Goal: Task Accomplishment & Management: Use online tool/utility

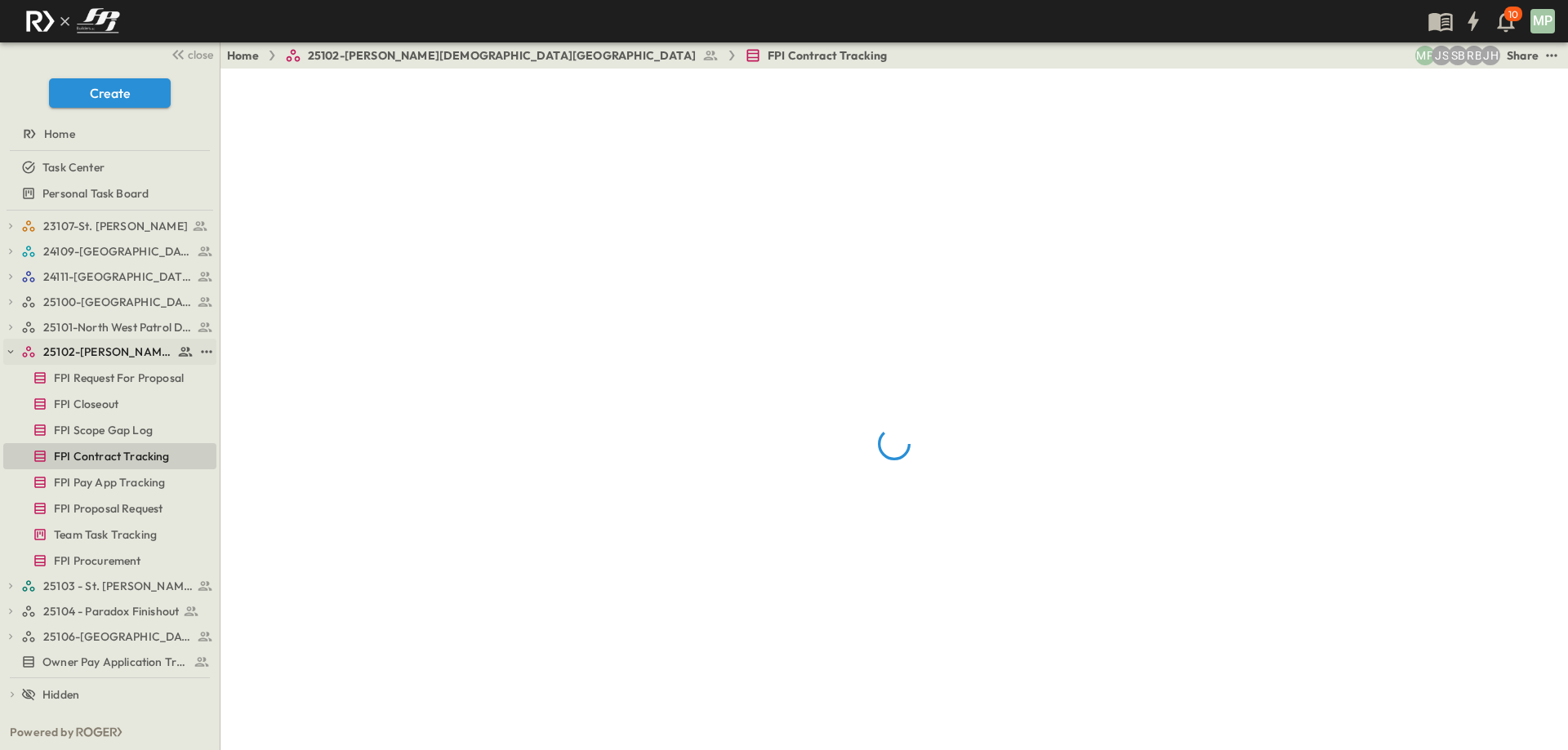
click at [6, 352] on icon "button" at bounding box center [11, 351] width 11 height 11
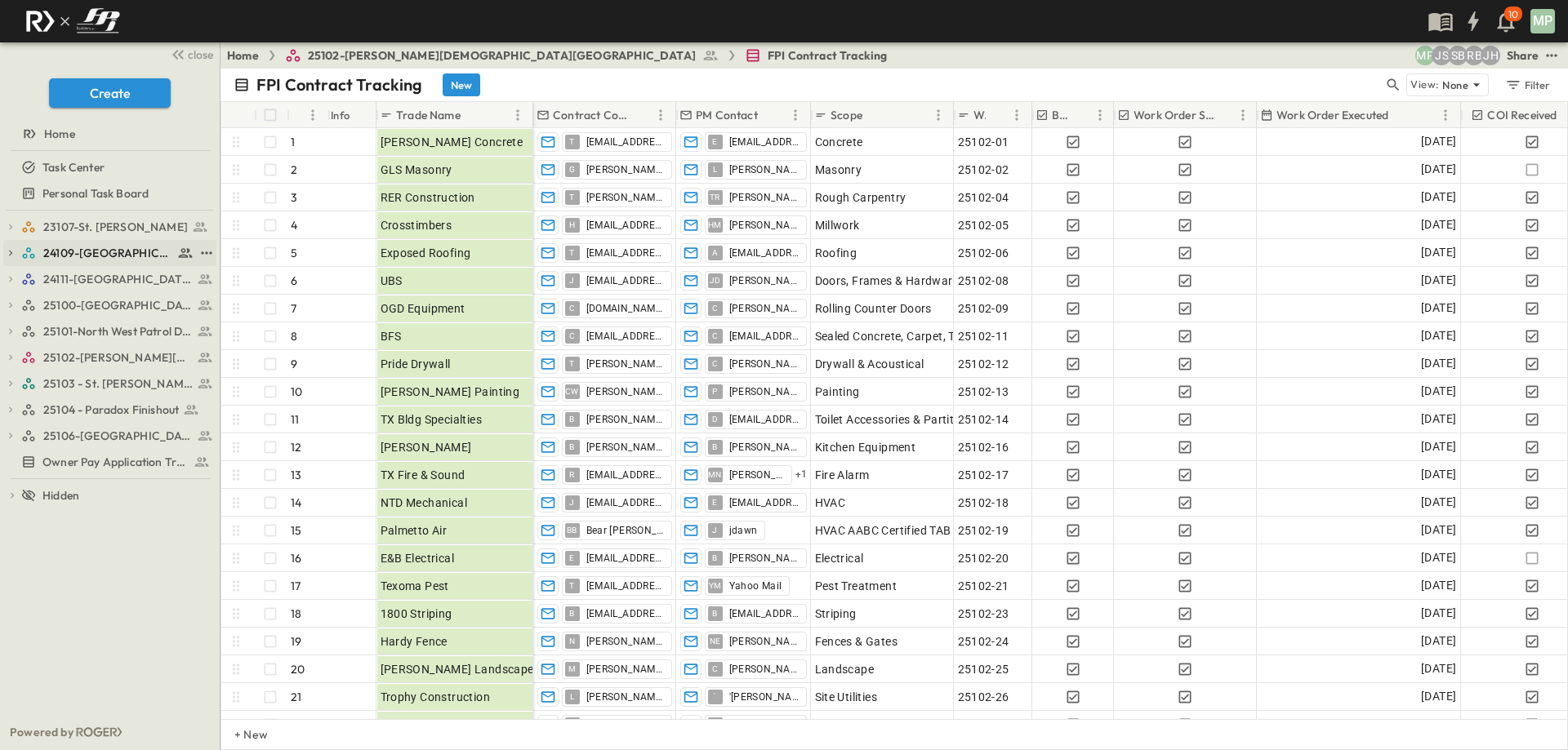
click at [15, 253] on icon "button" at bounding box center [11, 253] width 11 height 11
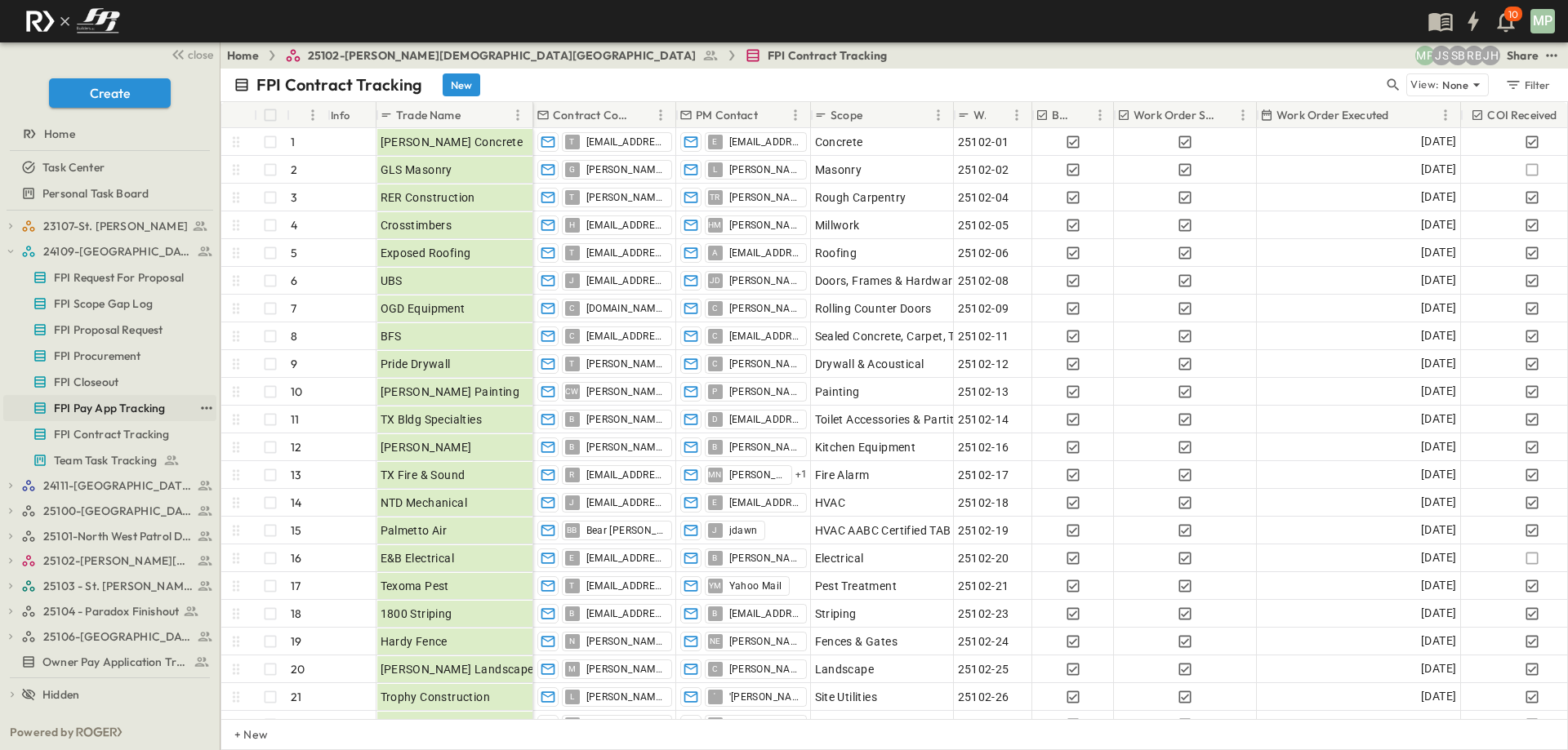
click at [118, 407] on span "FPI Pay App Tracking" at bounding box center [109, 408] width 111 height 17
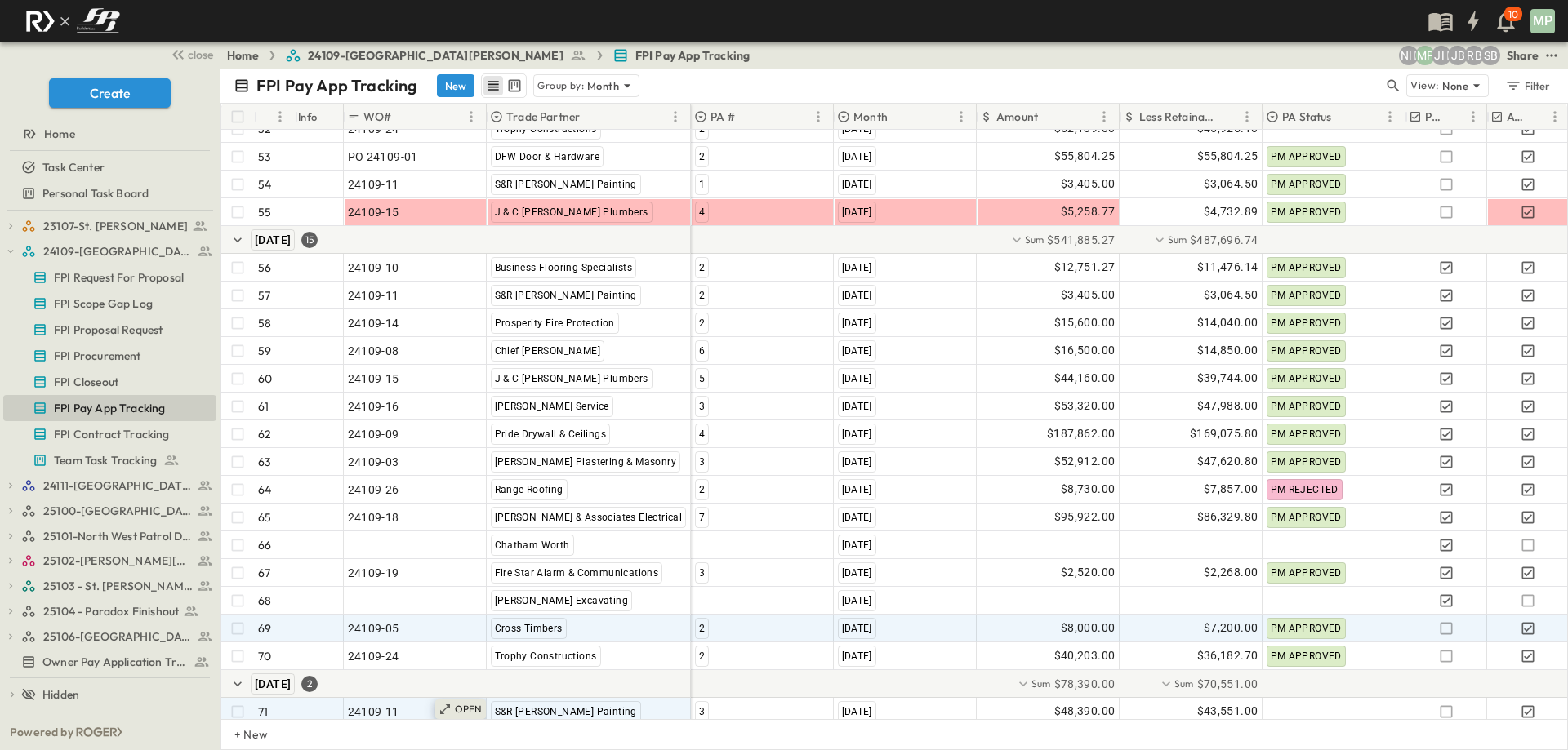
scroll to position [1756, 0]
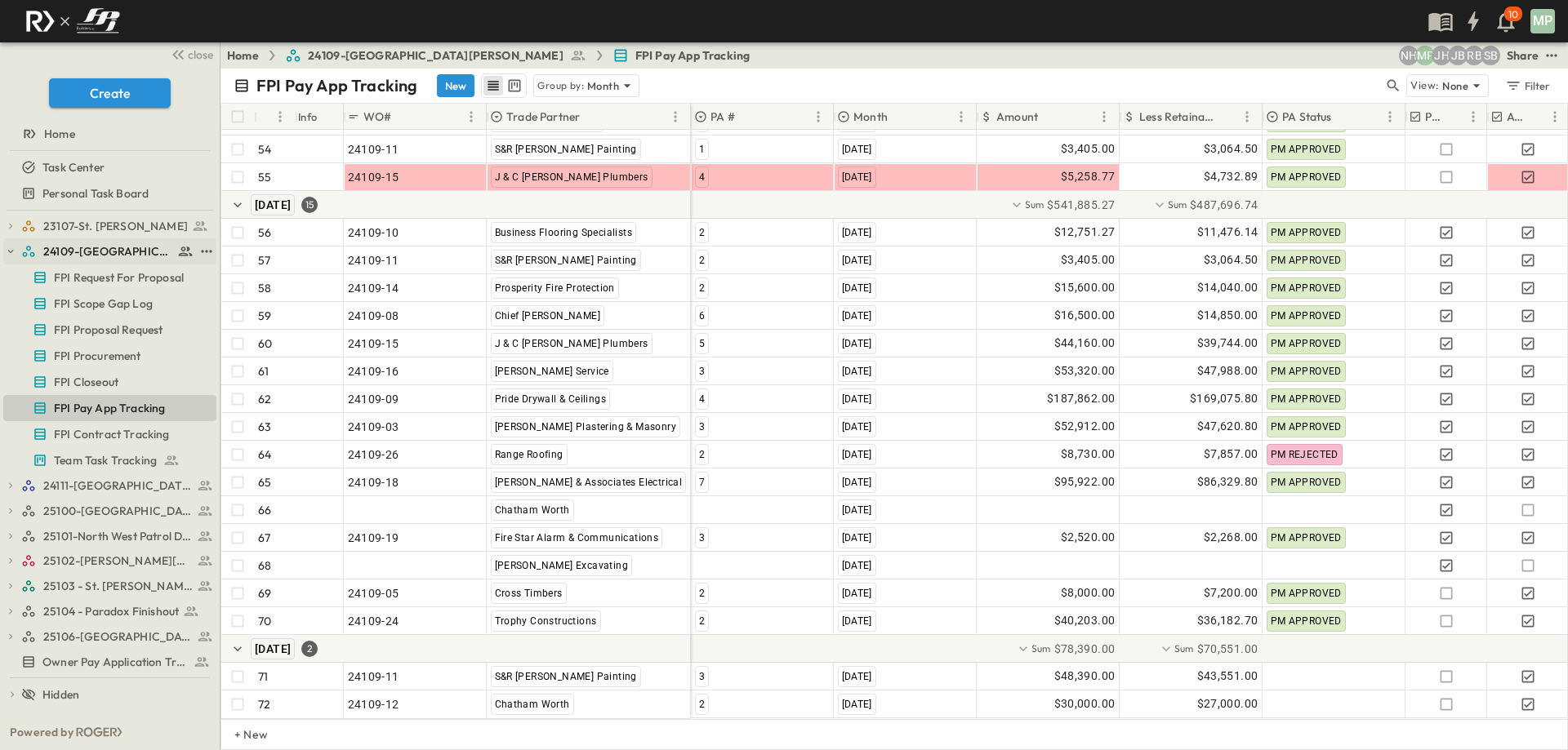
click at [15, 252] on icon "button" at bounding box center [11, 251] width 11 height 11
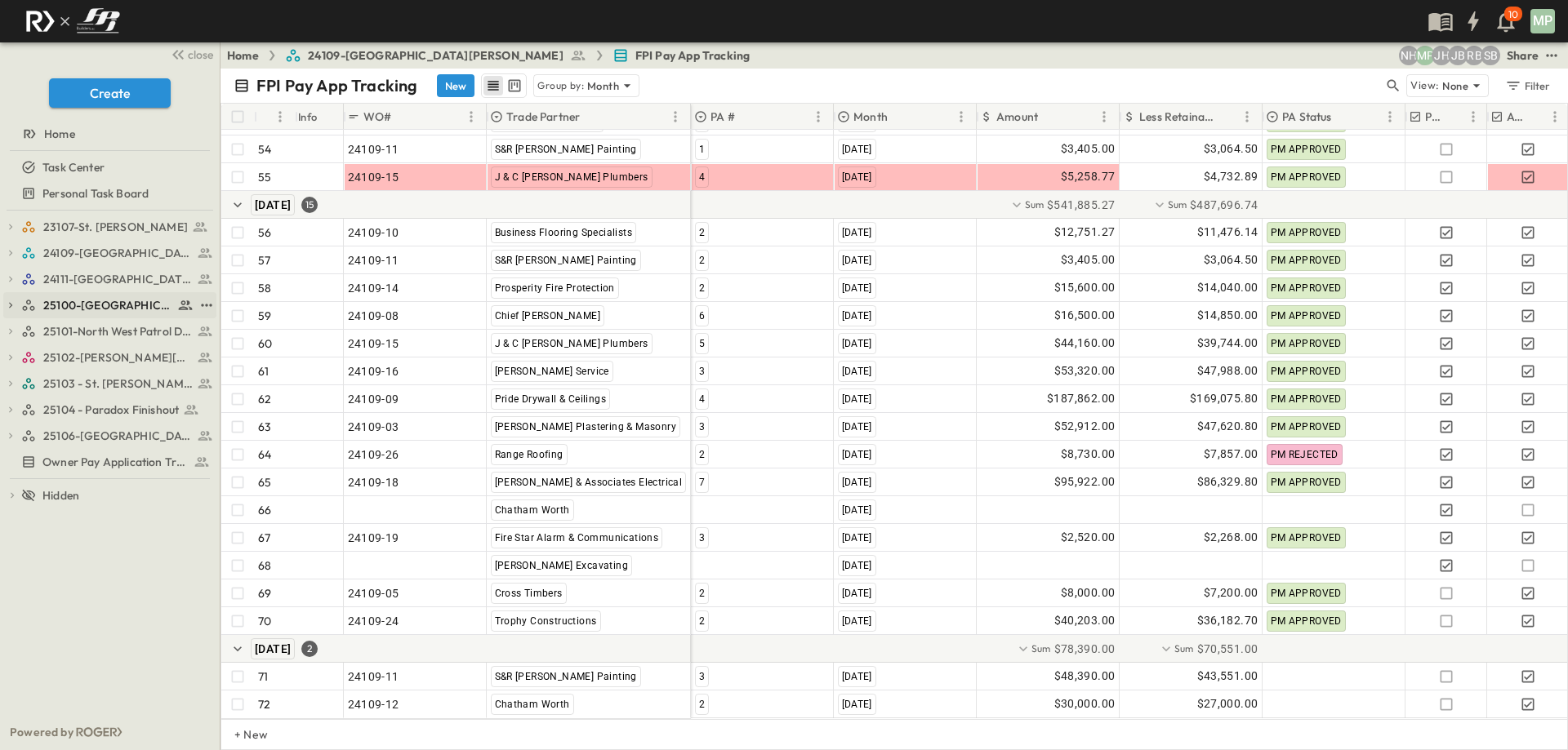
click at [9, 304] on icon "button" at bounding box center [11, 305] width 11 height 11
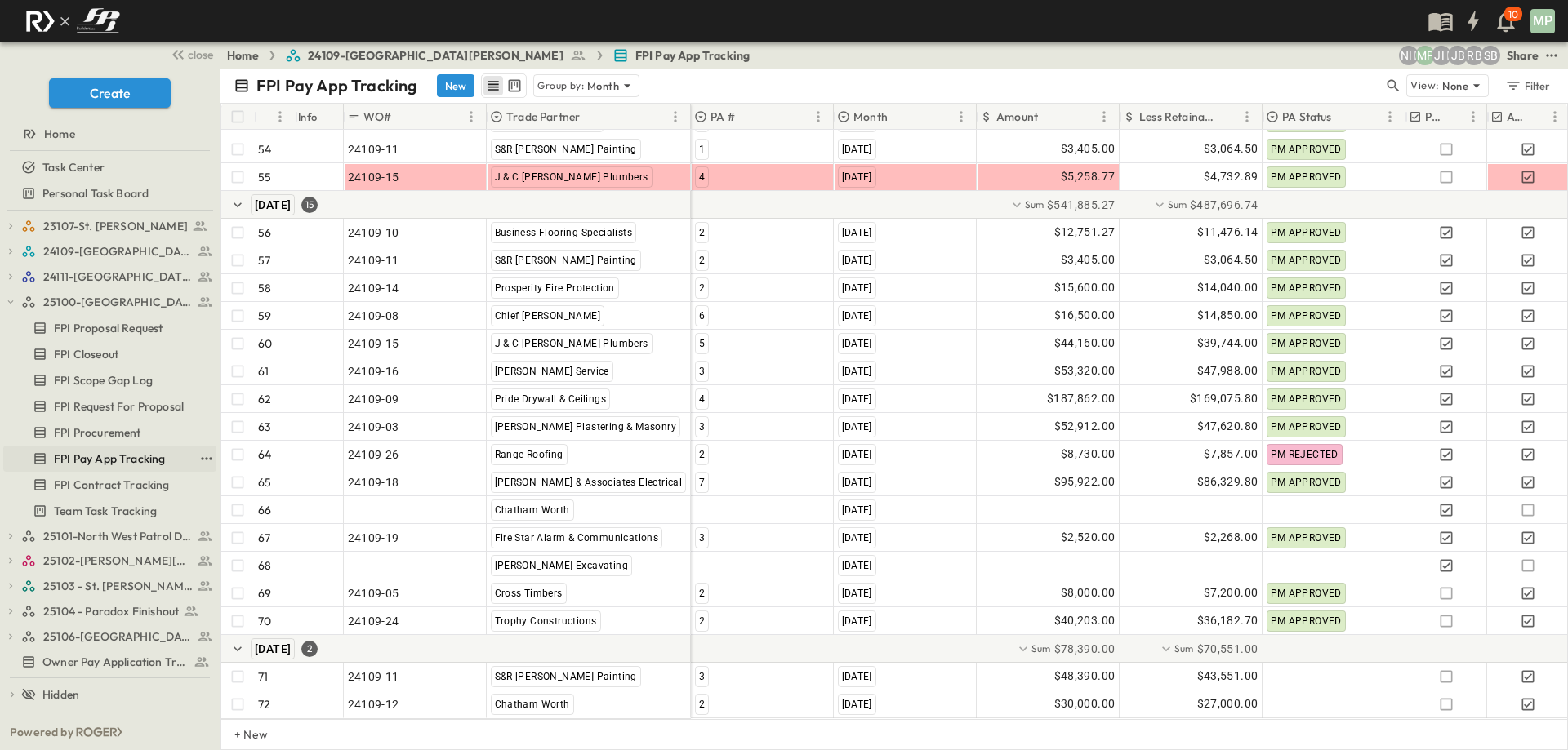
click at [119, 453] on span "FPI Pay App Tracking" at bounding box center [109, 458] width 111 height 17
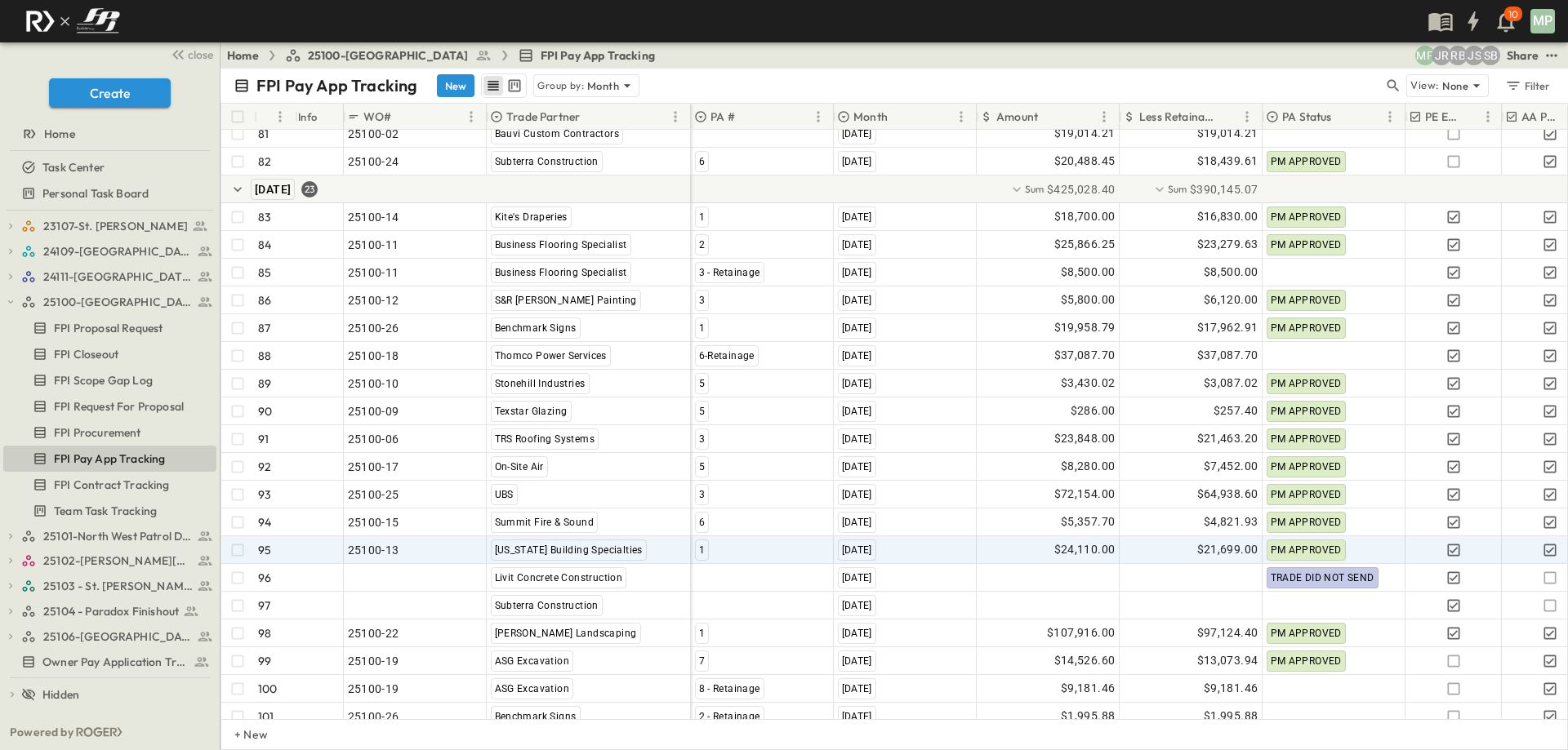
scroll to position [2398, 0]
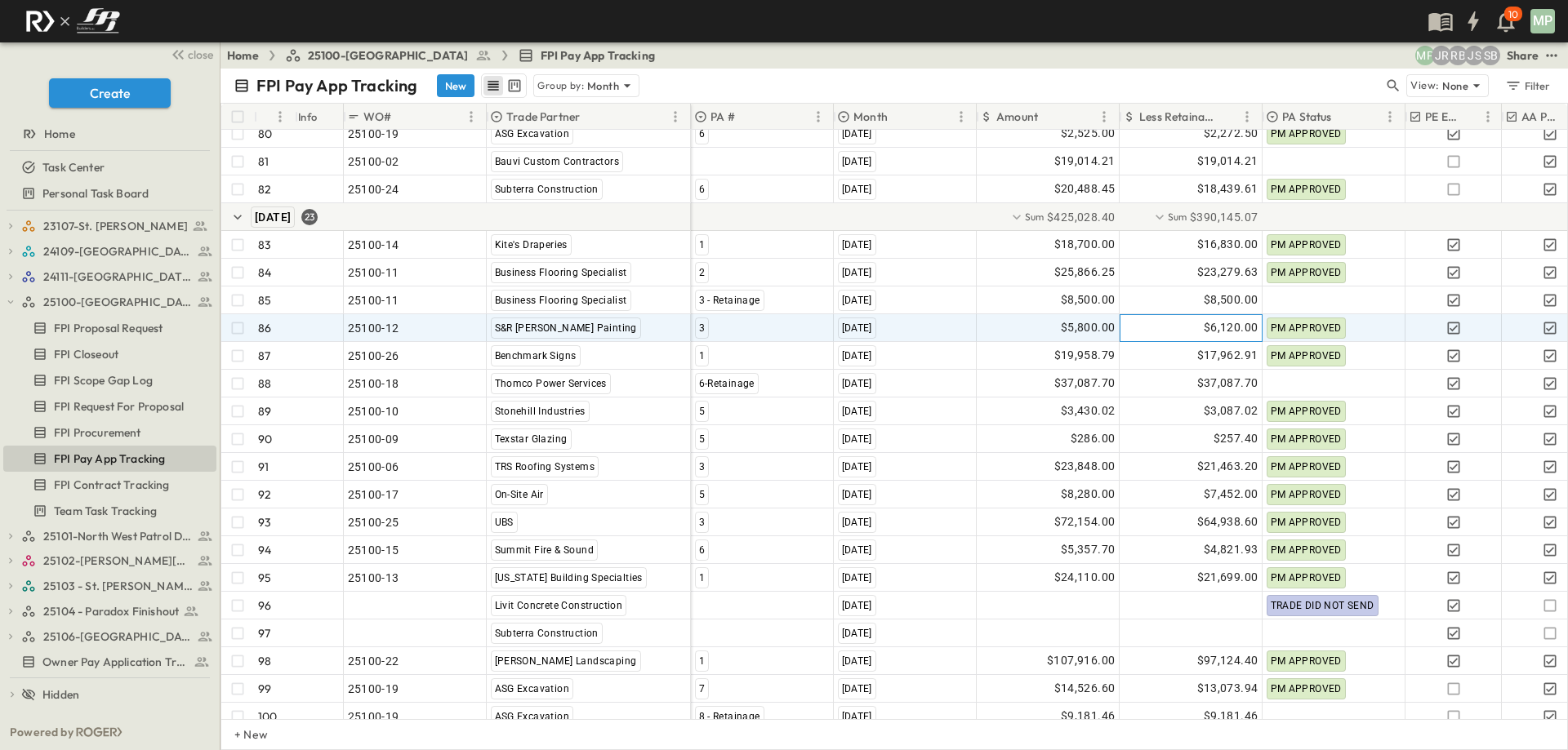
click at [1226, 331] on span "$6,120.00" at bounding box center [1231, 328] width 54 height 18
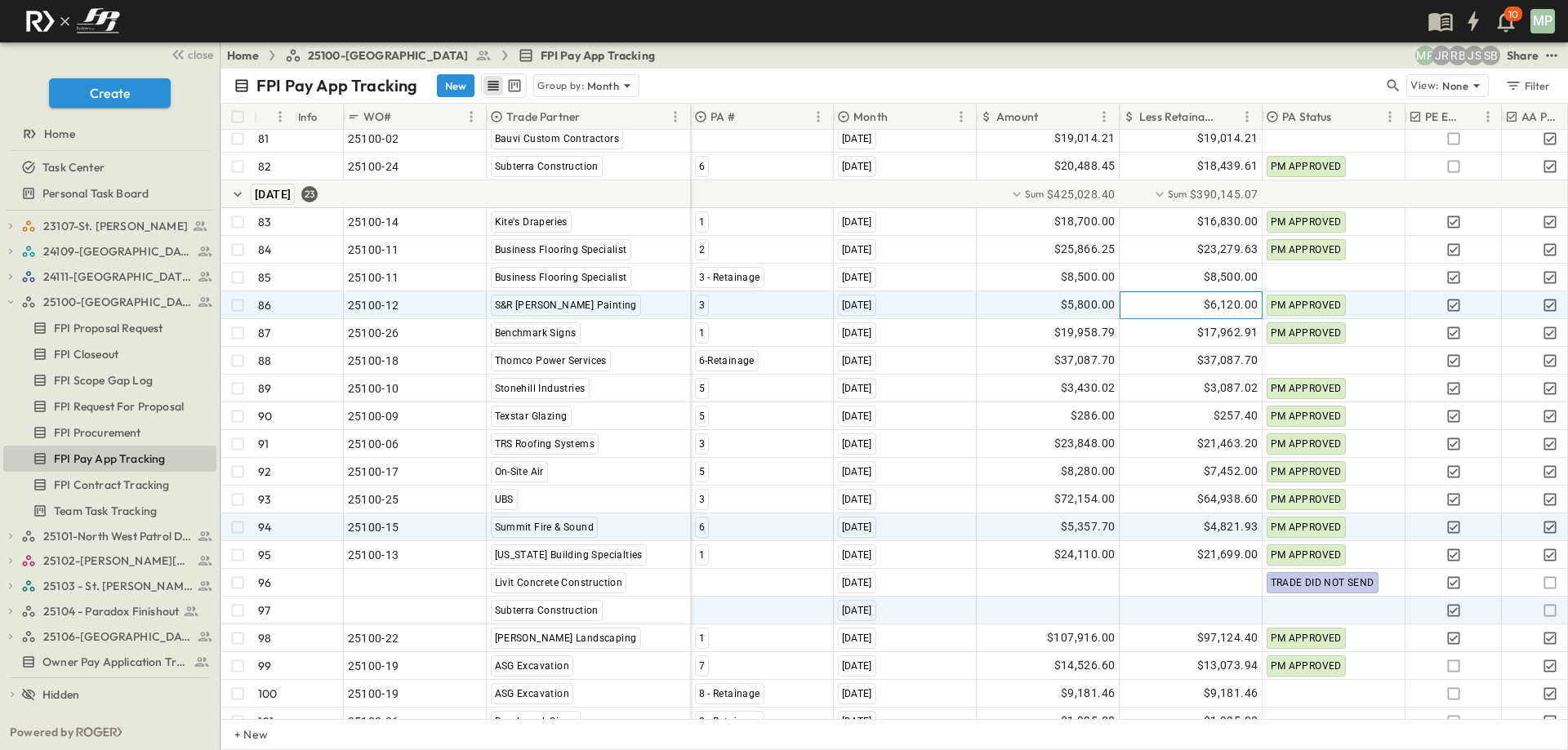
scroll to position [2479, 0]
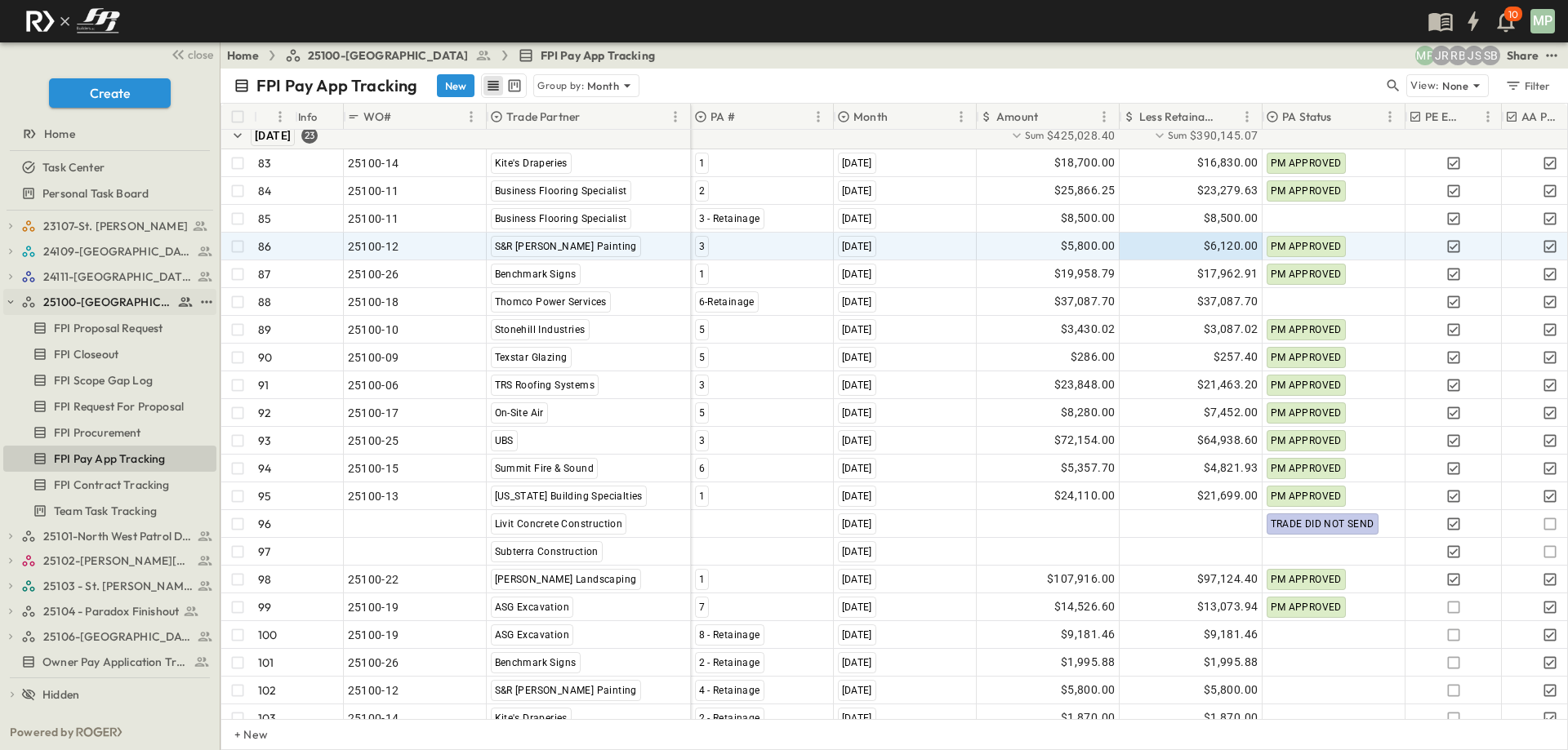
click at [16, 299] on icon "button" at bounding box center [11, 301] width 11 height 11
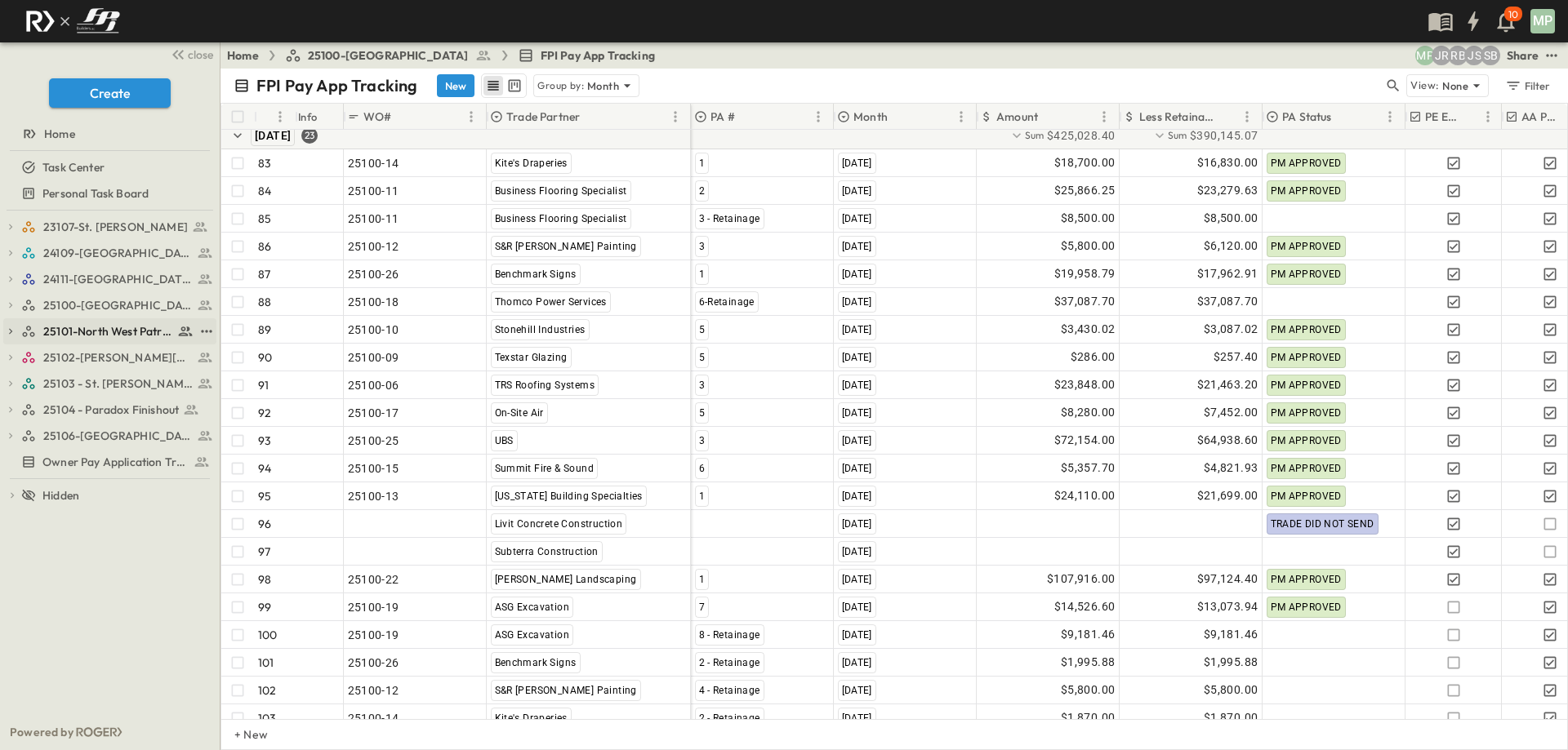
click at [9, 326] on icon "button" at bounding box center [11, 331] width 11 height 11
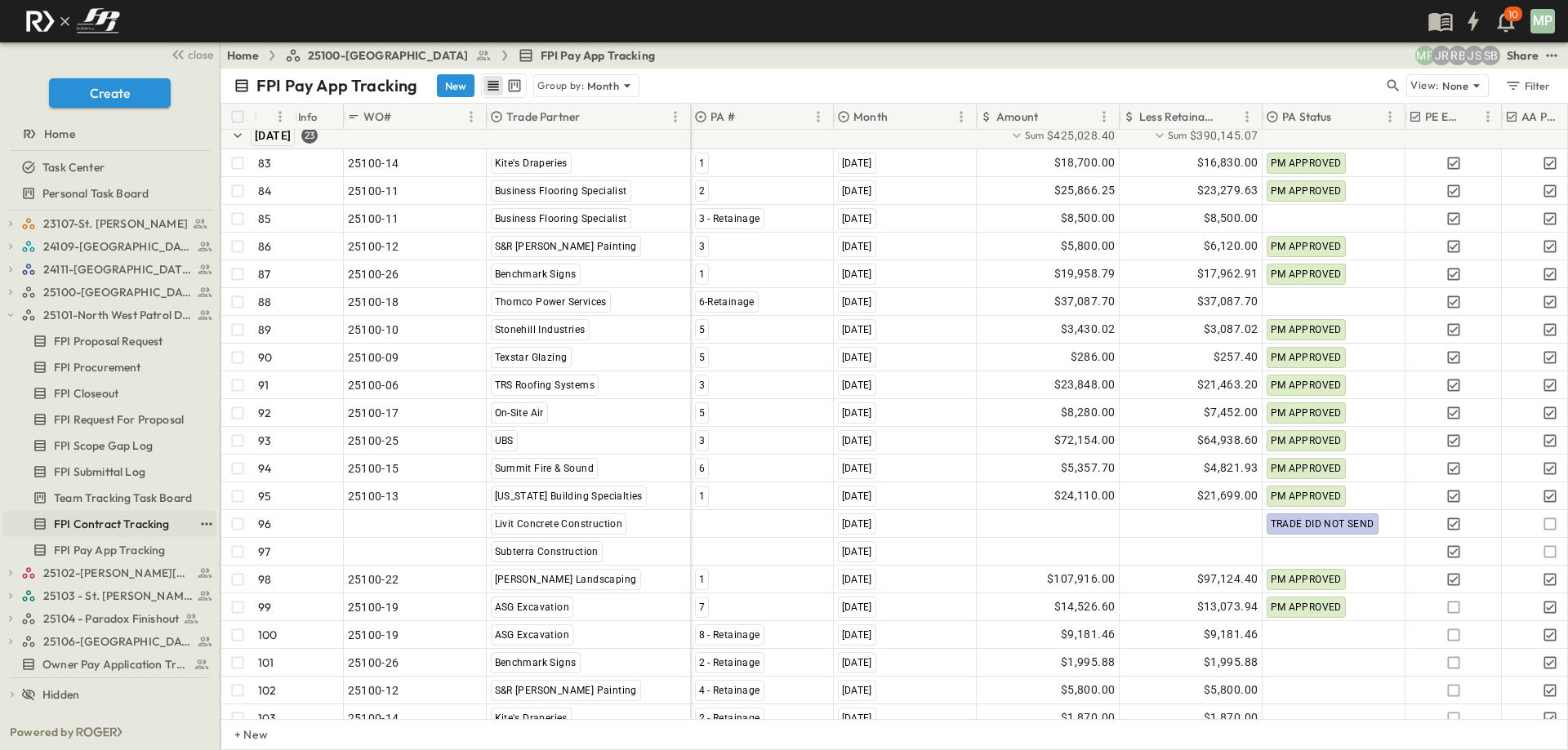
click at [98, 523] on span "FPI Contract Tracking" at bounding box center [112, 524] width 116 height 17
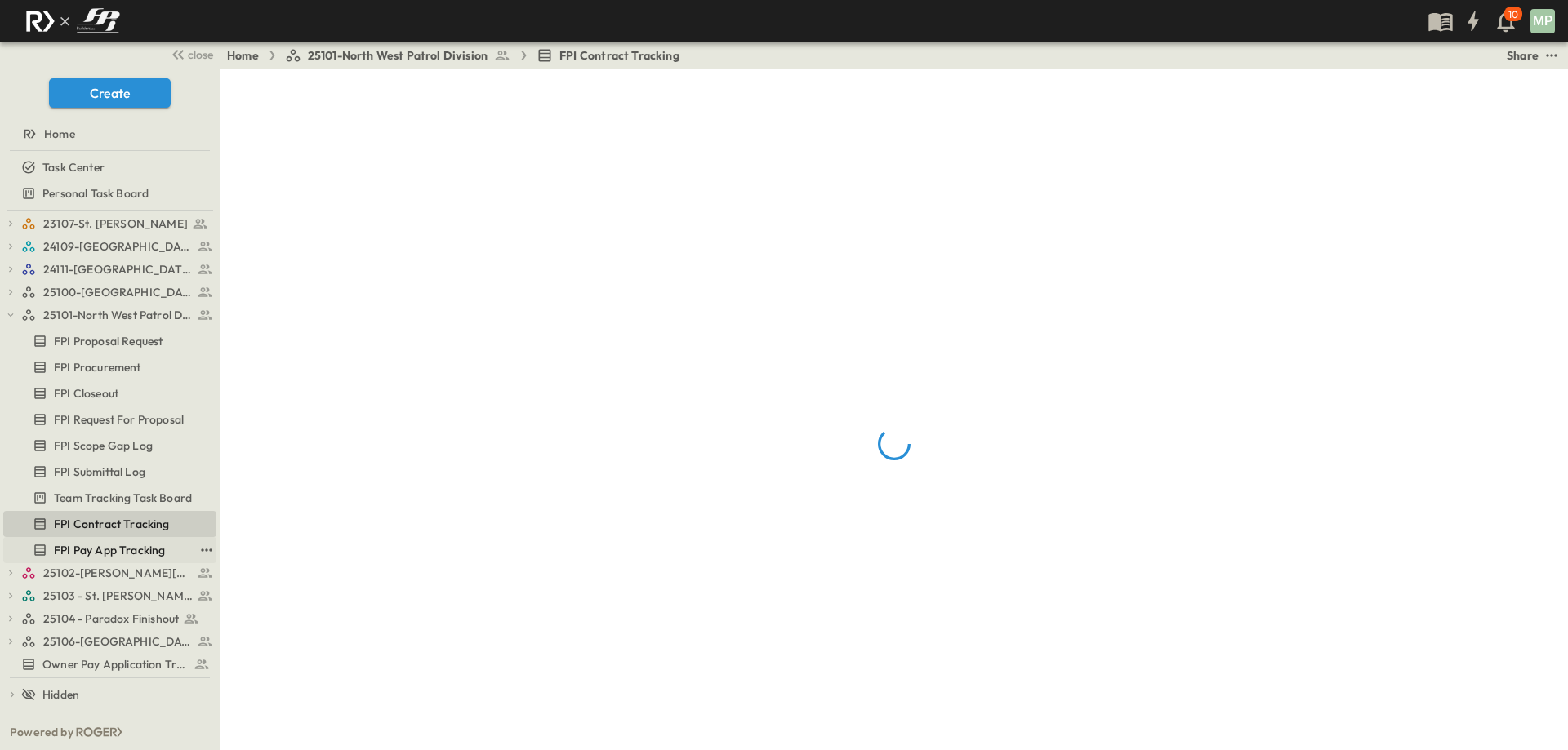
click at [106, 549] on span "FPI Pay App Tracking" at bounding box center [109, 550] width 111 height 17
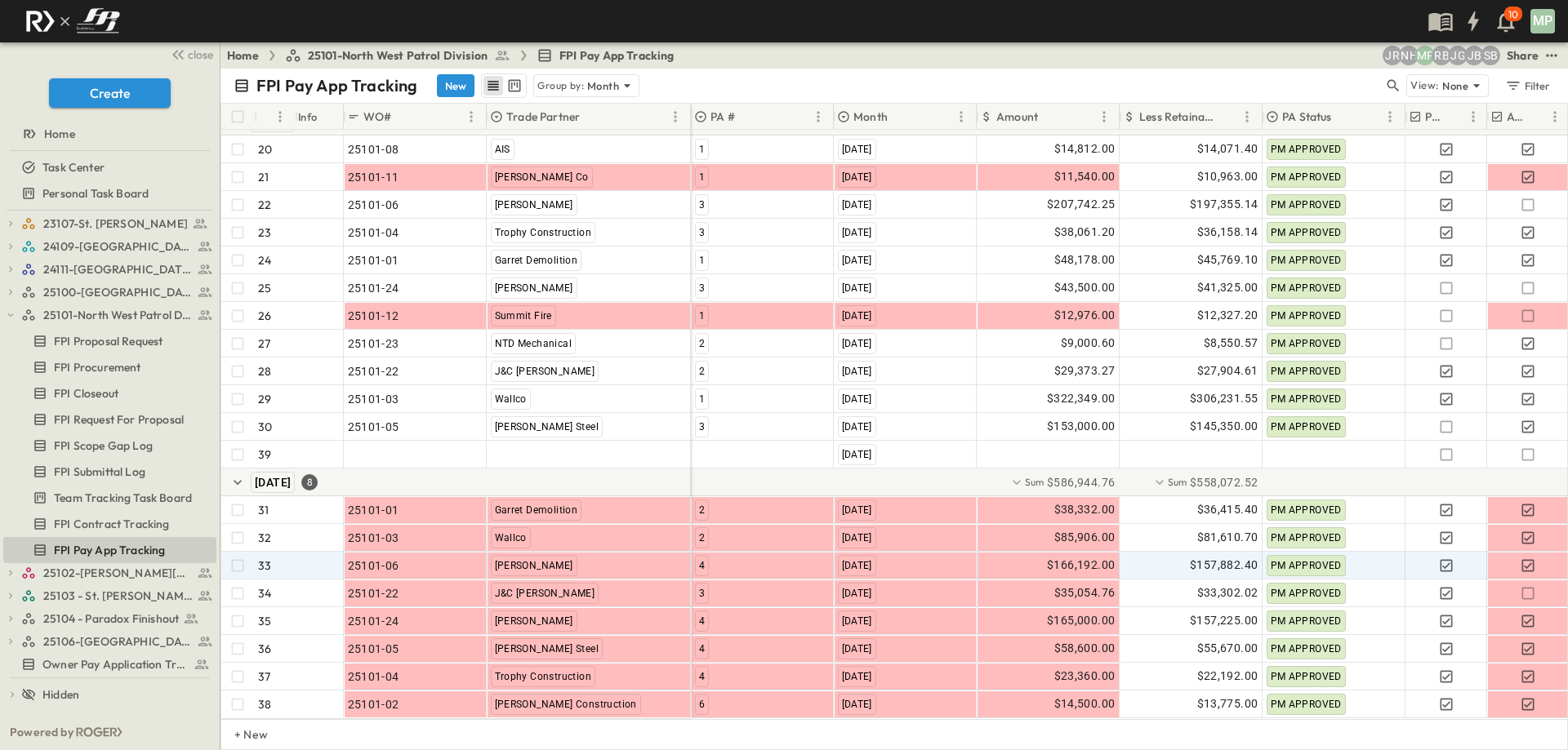
scroll to position [701, 0]
click at [9, 314] on icon "button" at bounding box center [11, 315] width 6 height 4
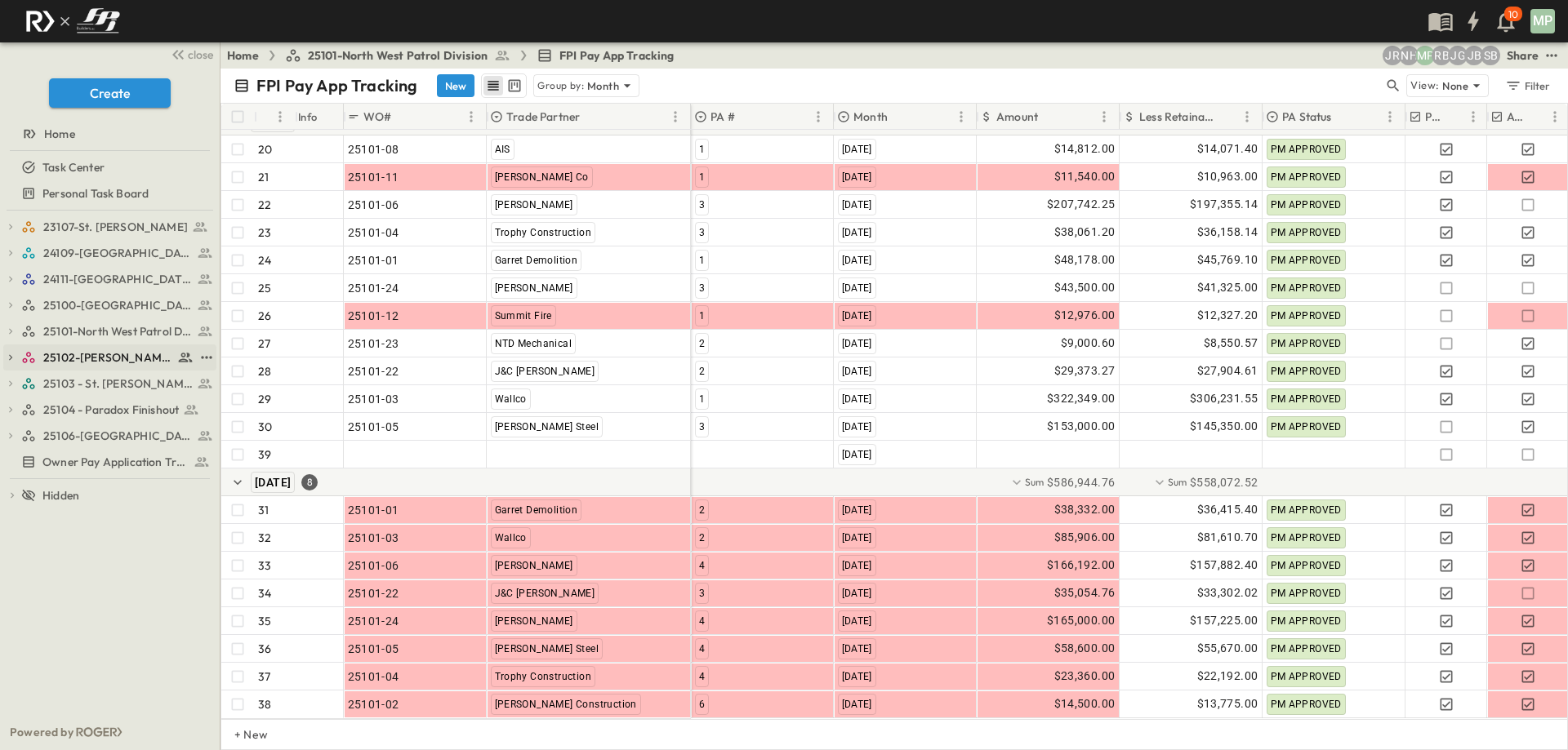
click at [8, 352] on icon "button" at bounding box center [11, 357] width 11 height 11
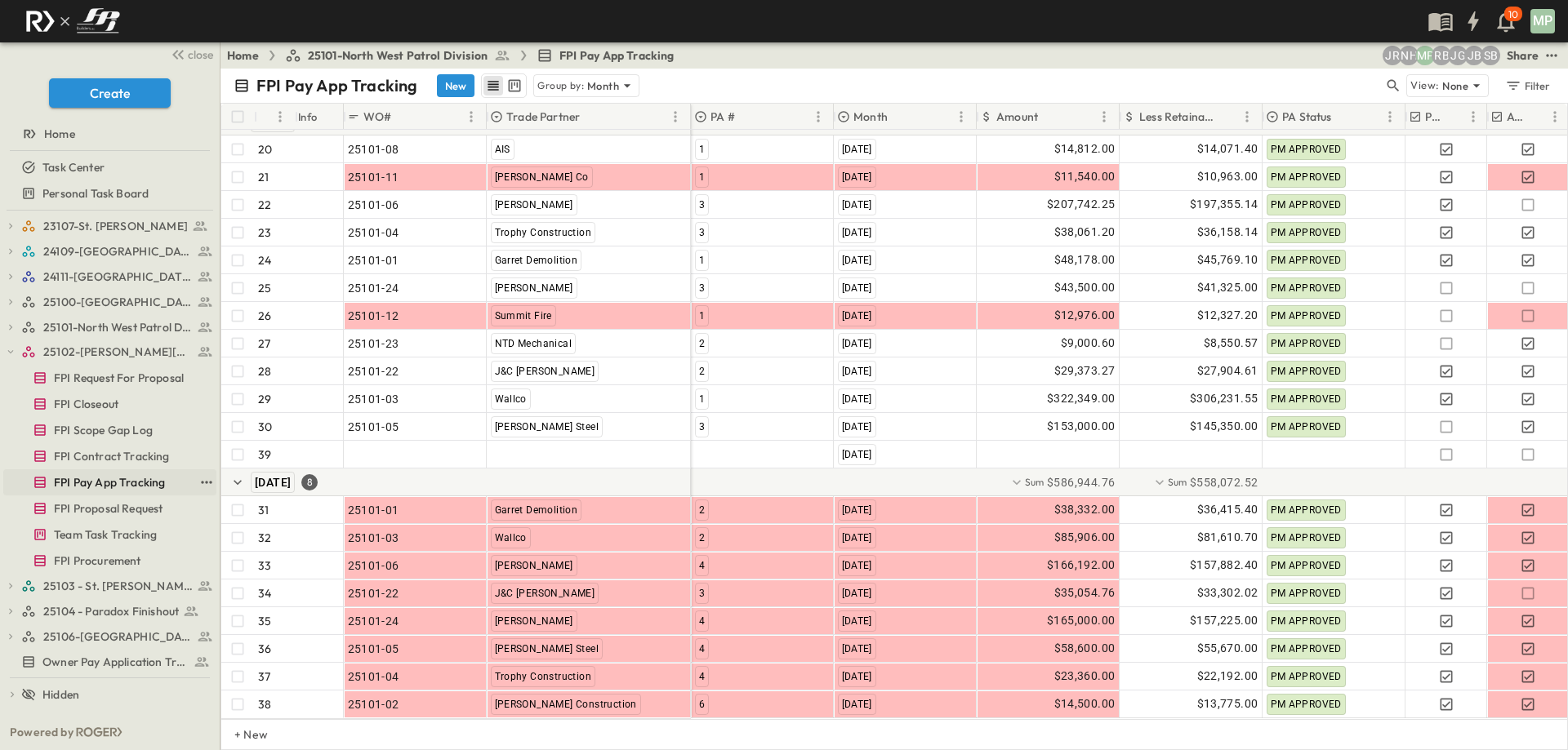
click at [121, 481] on span "FPI Pay App Tracking" at bounding box center [109, 482] width 111 height 17
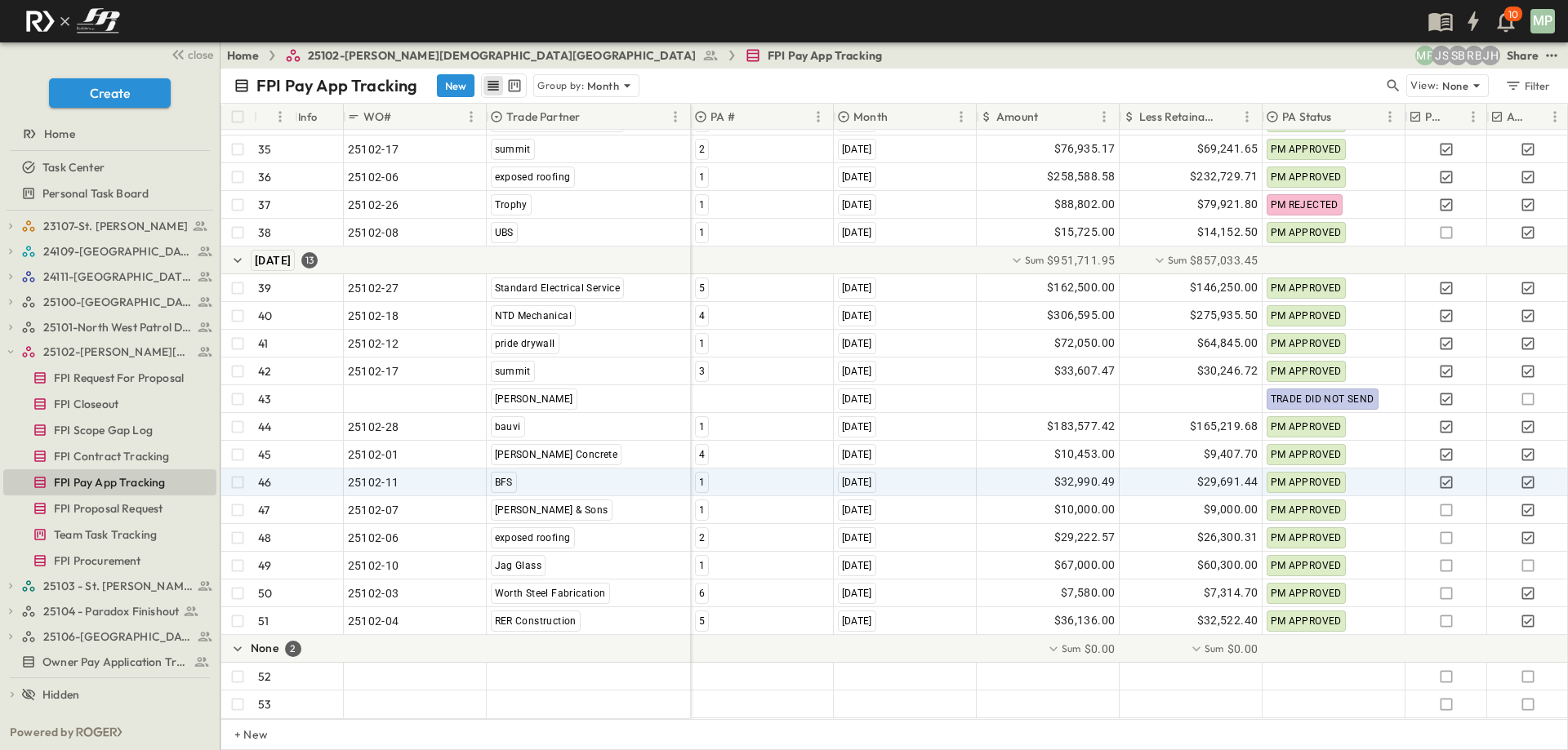
scroll to position [1089, 0]
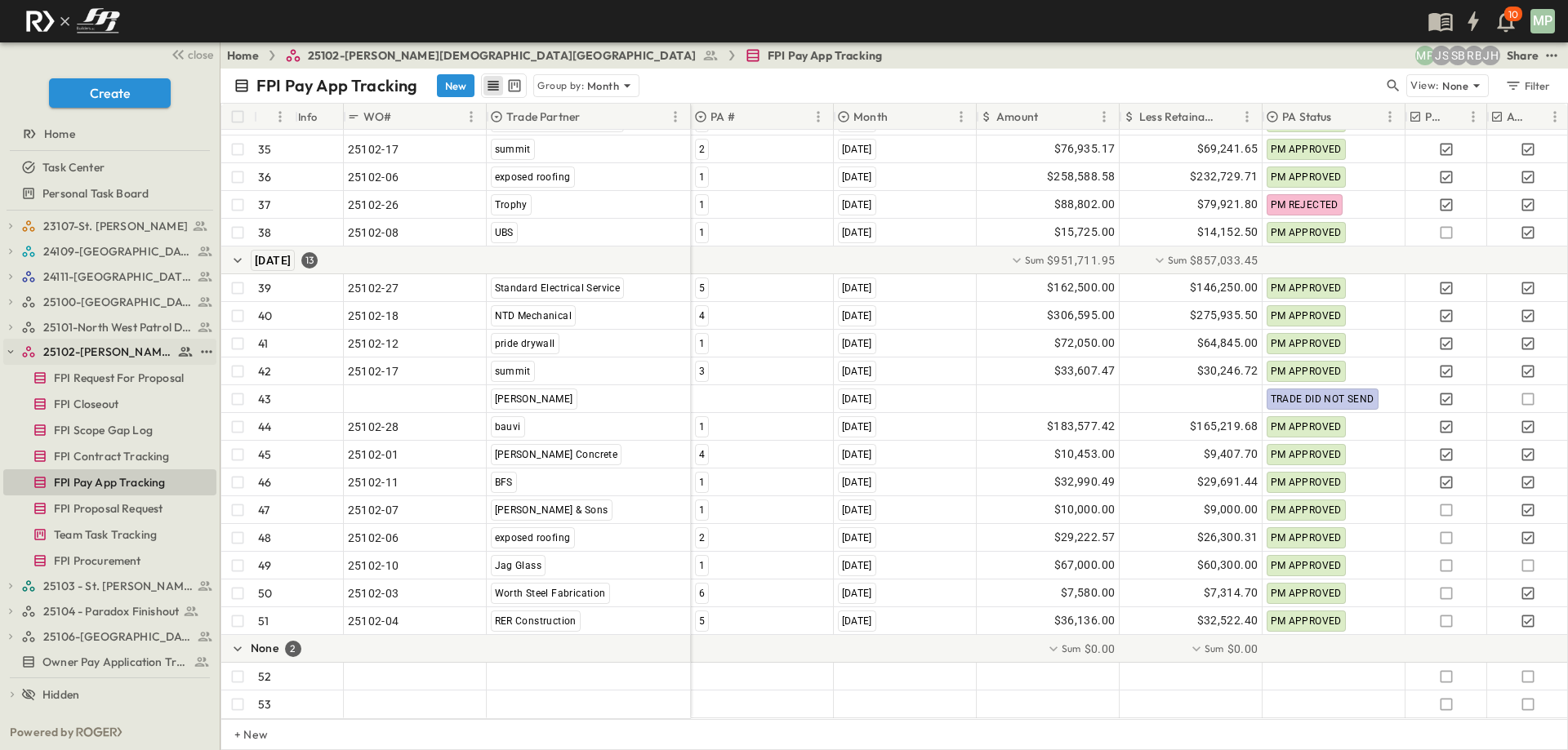
click at [7, 347] on icon "button" at bounding box center [11, 351] width 11 height 11
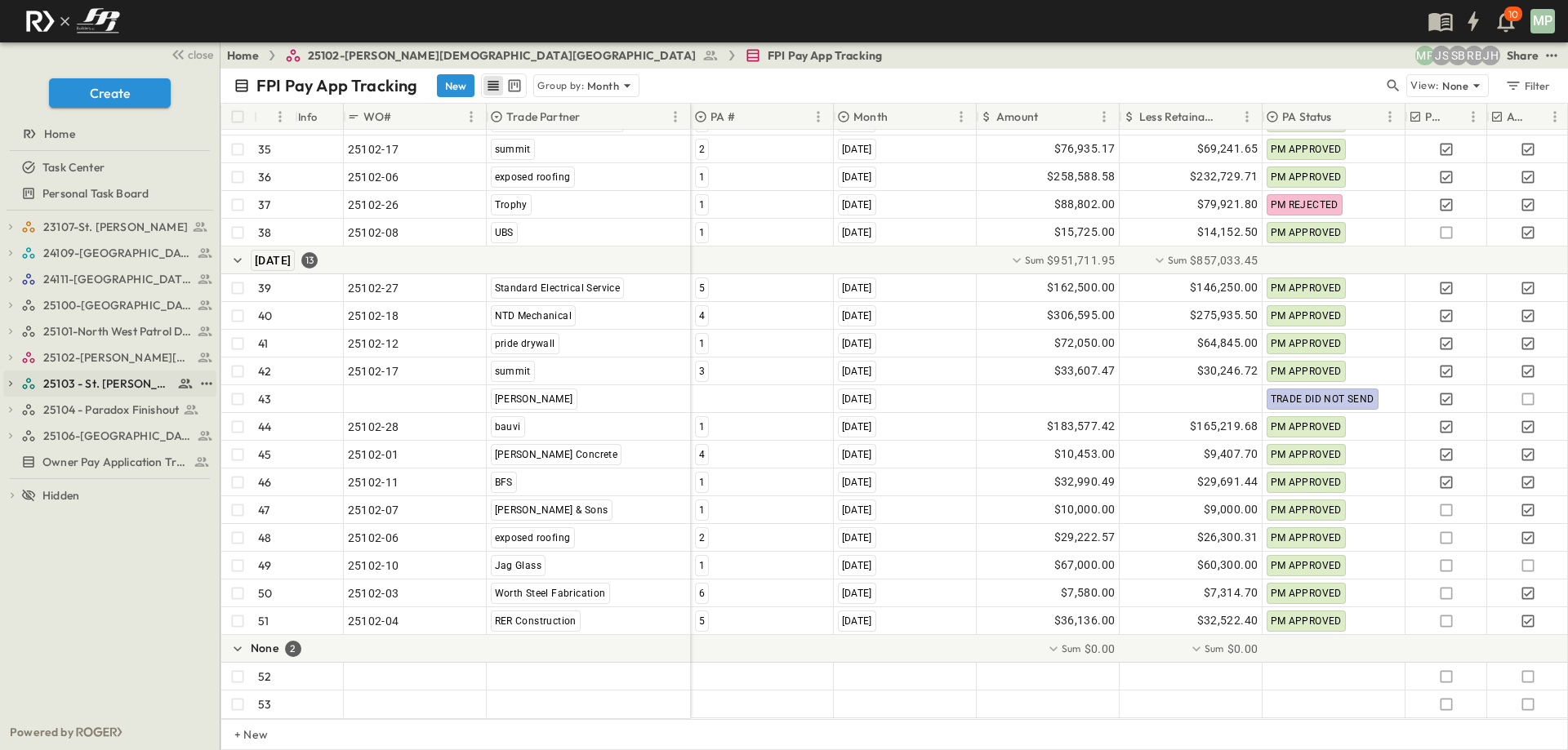
click at [14, 376] on div "25103 - St. [PERSON_NAME] Phase 2" at bounding box center [110, 384] width 213 height 26
click at [12, 385] on icon "button" at bounding box center [11, 383] width 11 height 11
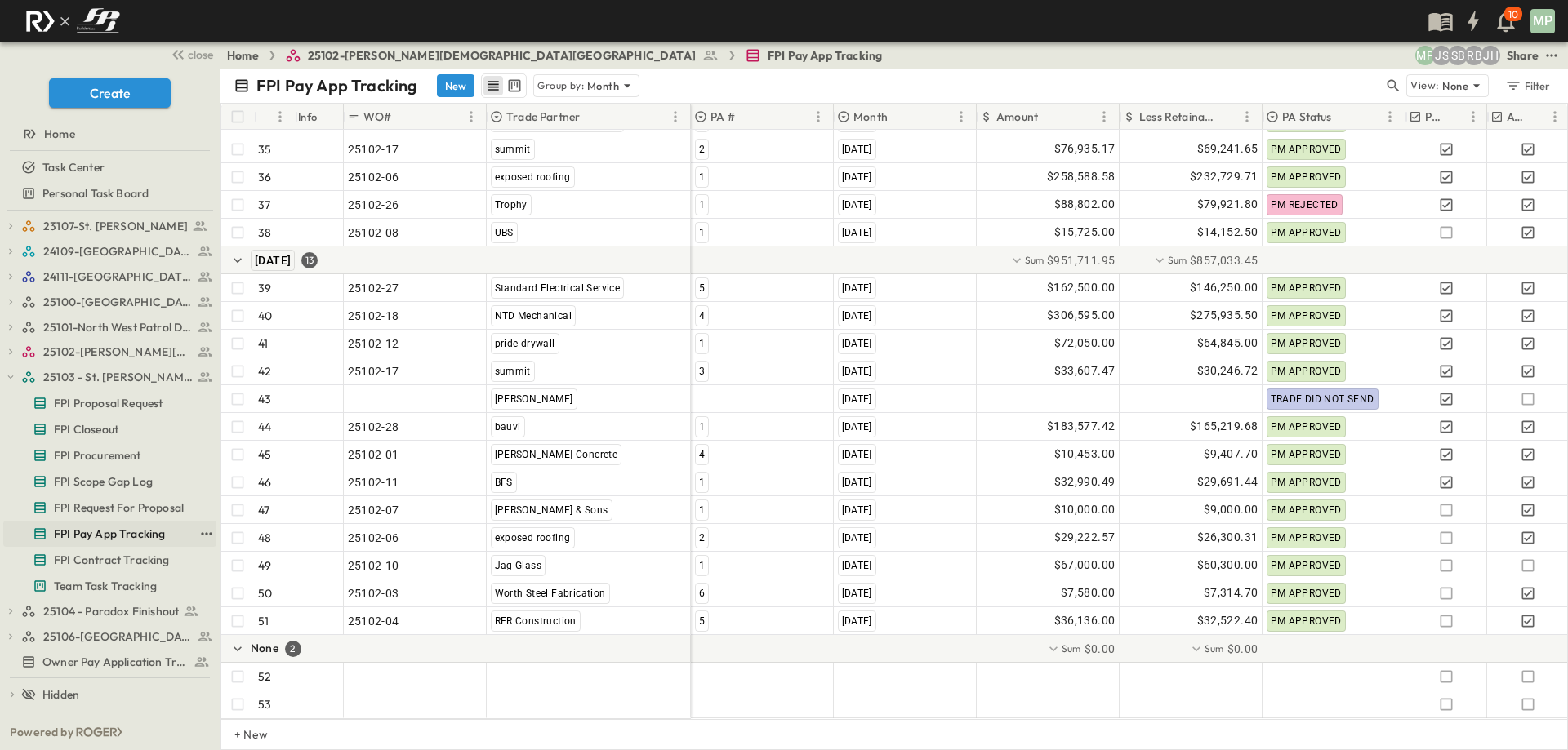
click at [105, 533] on span "FPI Pay App Tracking" at bounding box center [109, 534] width 111 height 17
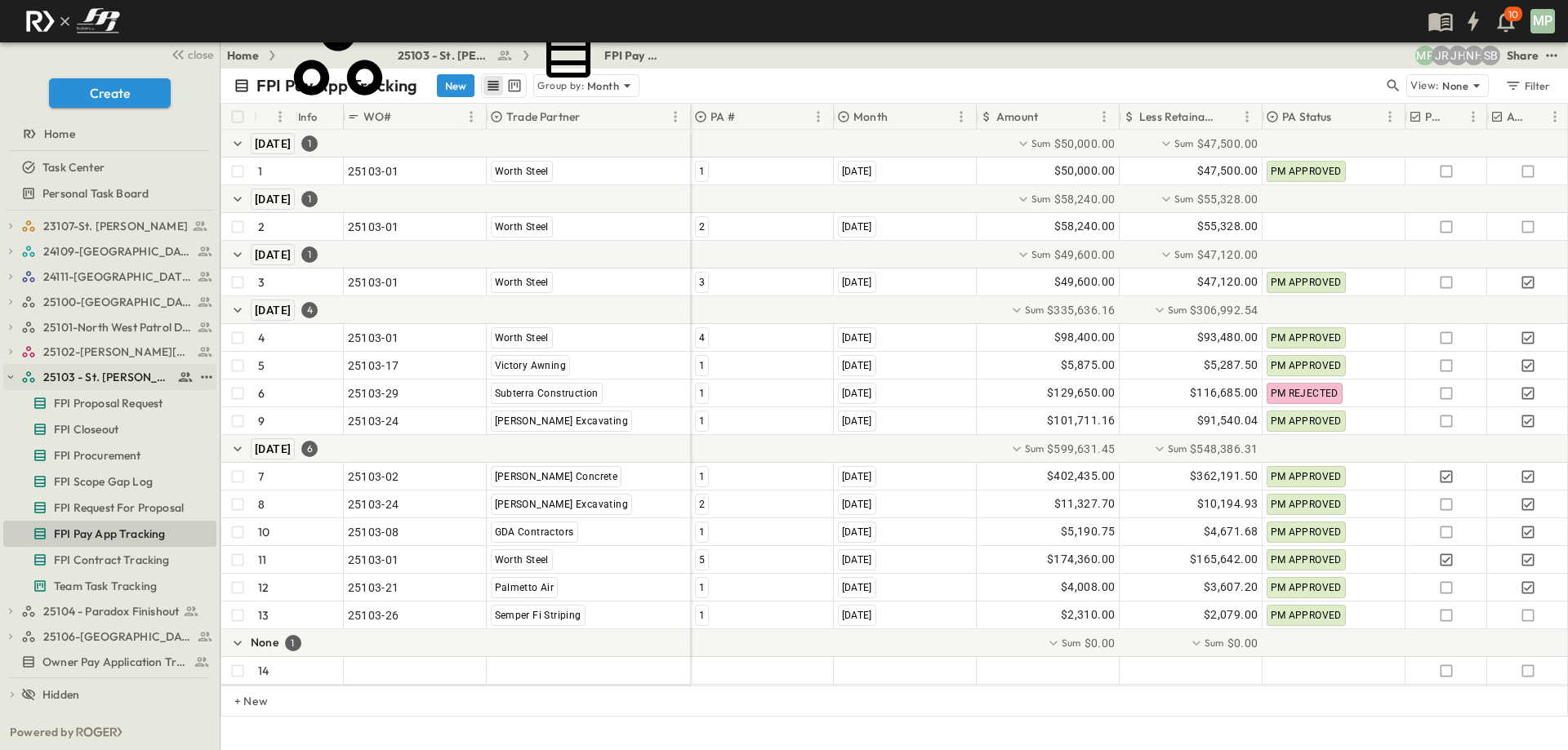
click at [9, 378] on icon "button" at bounding box center [11, 377] width 11 height 11
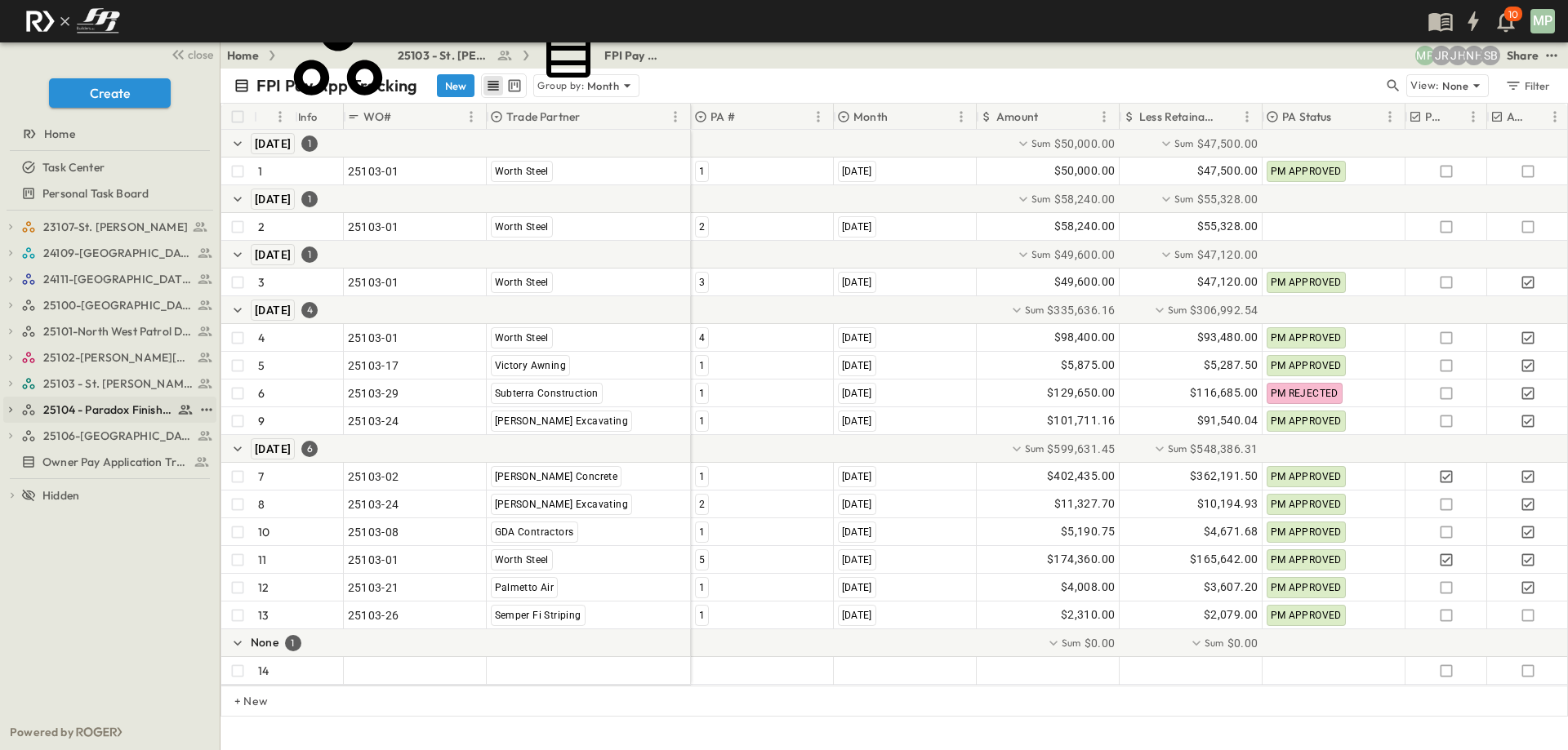
click at [14, 404] on icon "button" at bounding box center [11, 409] width 11 height 11
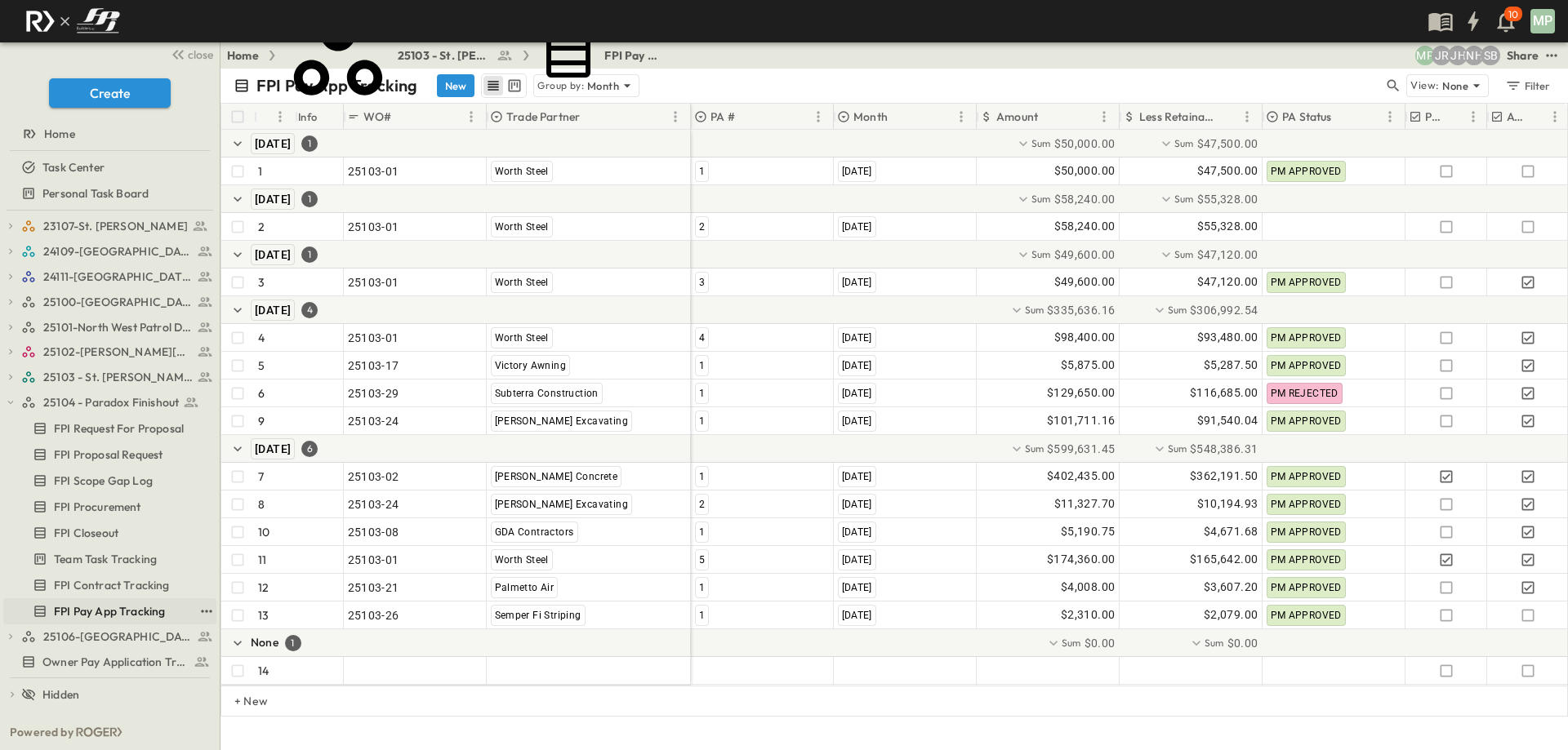
click at [97, 611] on span "FPI Pay App Tracking" at bounding box center [109, 611] width 111 height 17
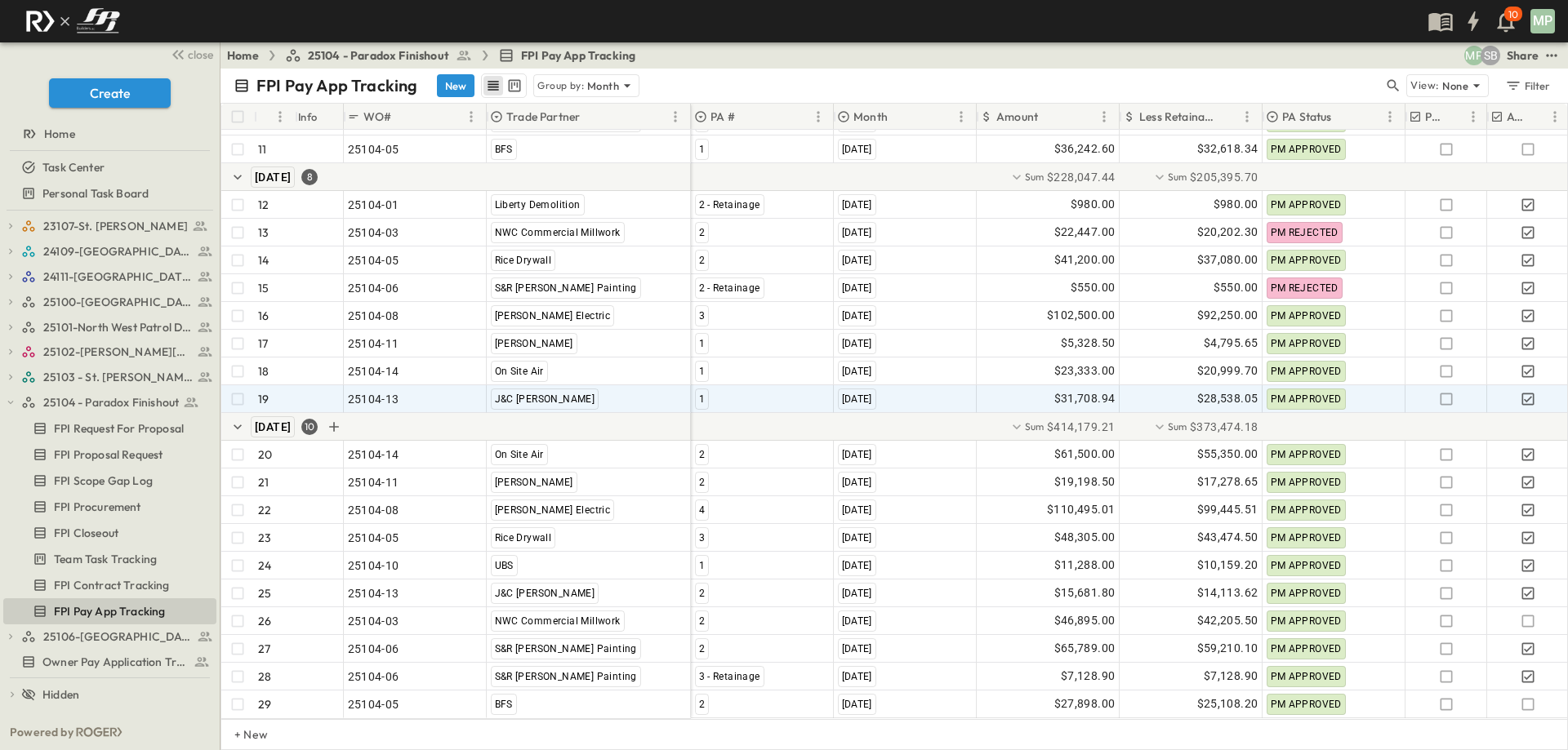
scroll to position [367, 0]
